Goal: Navigation & Orientation: Find specific page/section

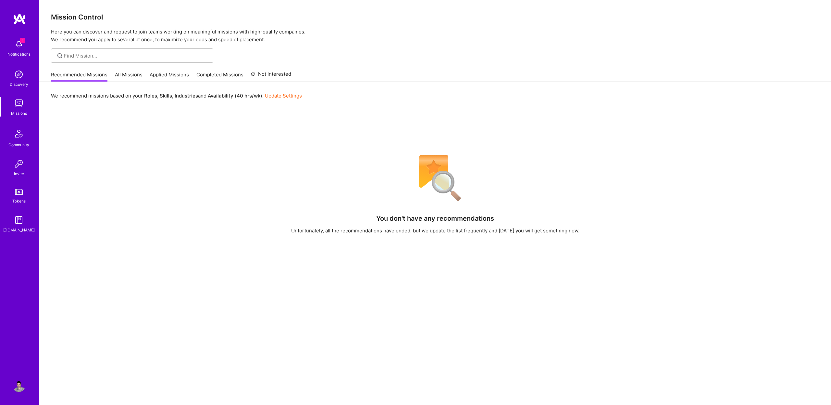
click at [21, 46] on img at bounding box center [18, 44] width 13 height 13
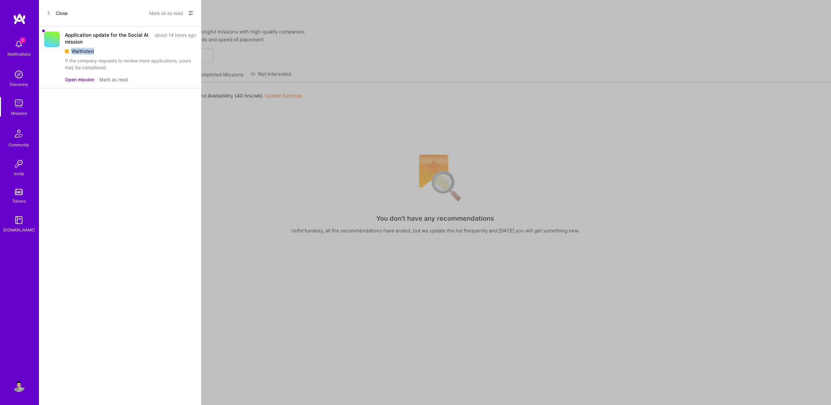
click at [129, 48] on div "Application update for the Social AI mission about 14 hours ago Waitlisted If t…" at bounding box center [130, 50] width 131 height 39
click at [151, 50] on div "Waitlisted" at bounding box center [130, 51] width 131 height 7
click at [114, 80] on button "Mark as read" at bounding box center [113, 79] width 29 height 7
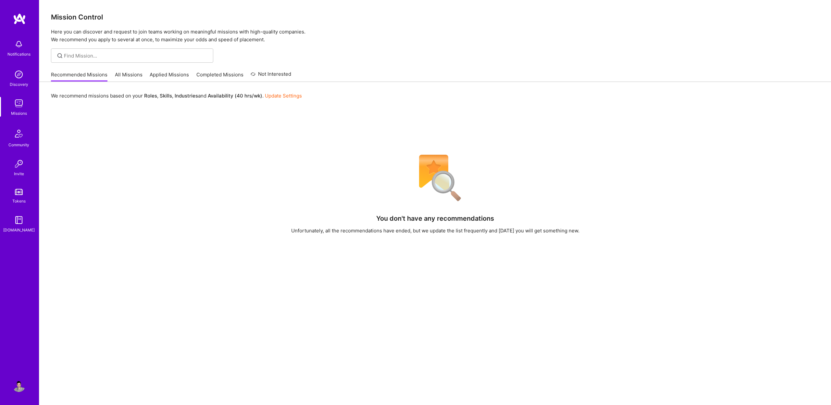
click at [21, 19] on img at bounding box center [19, 19] width 13 height 12
click at [171, 74] on link "Applied Missions" at bounding box center [169, 76] width 39 height 11
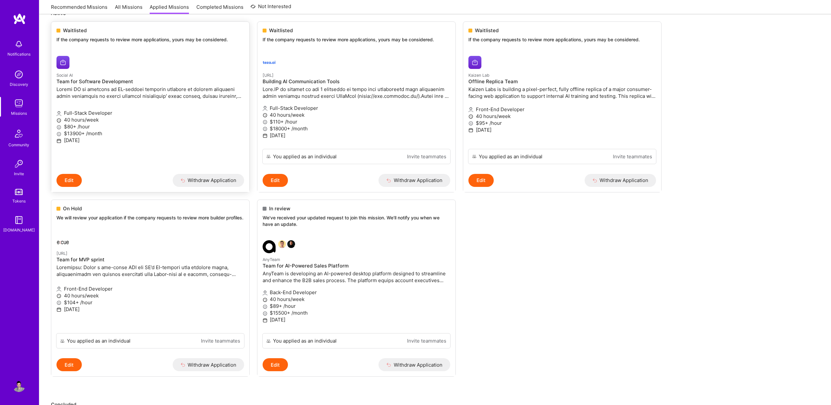
scroll to position [81, 0]
